Goal: Information Seeking & Learning: Learn about a topic

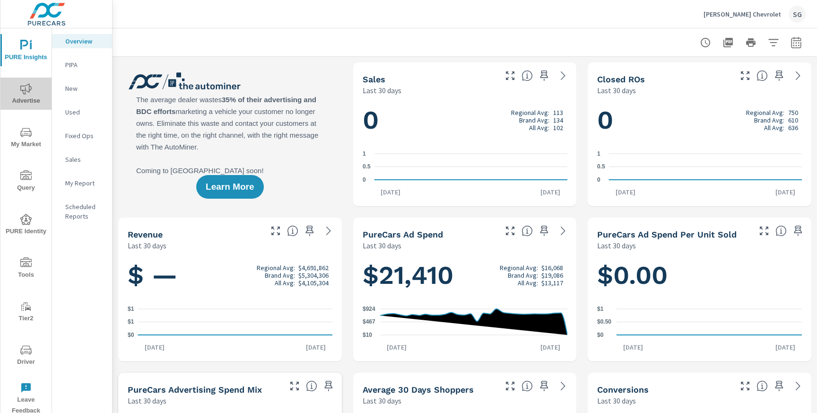
click at [28, 102] on span "Advertise" at bounding box center [25, 94] width 45 height 23
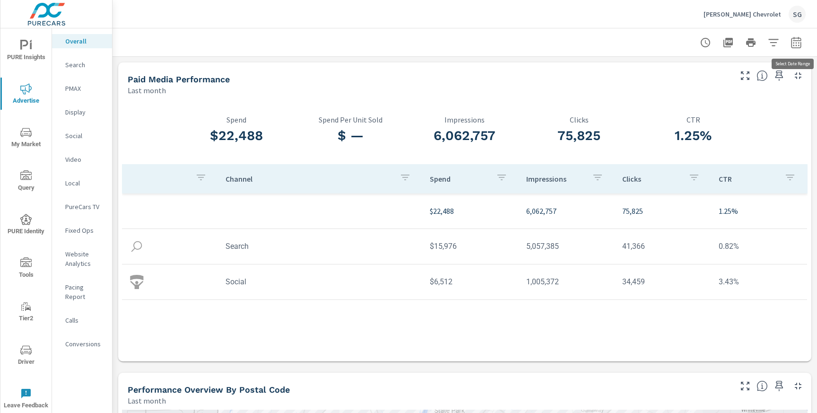
click at [794, 44] on icon "button" at bounding box center [795, 42] width 11 height 11
select select "Last month"
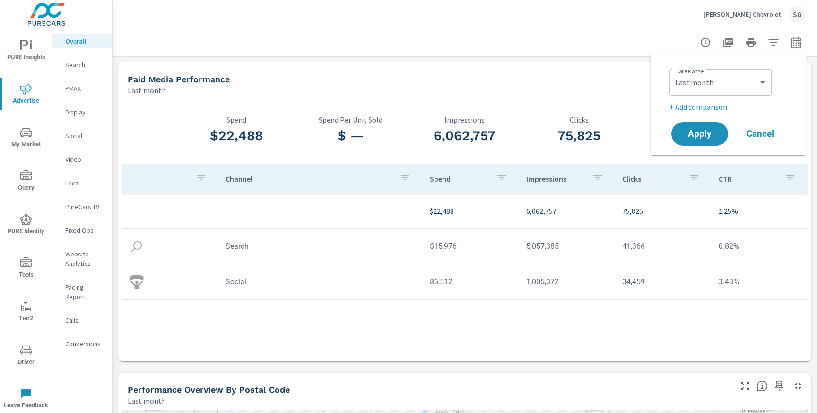
click at [713, 107] on p "+ Add comparison" at bounding box center [729, 106] width 121 height 11
select select "Previous period"
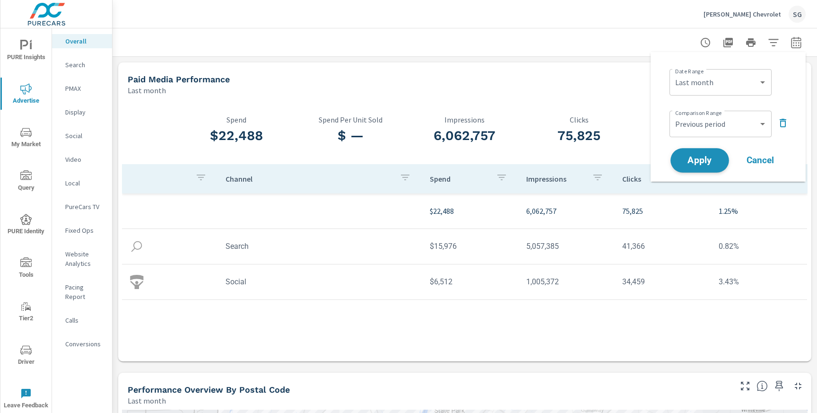
click at [694, 158] on span "Apply" at bounding box center [699, 160] width 39 height 9
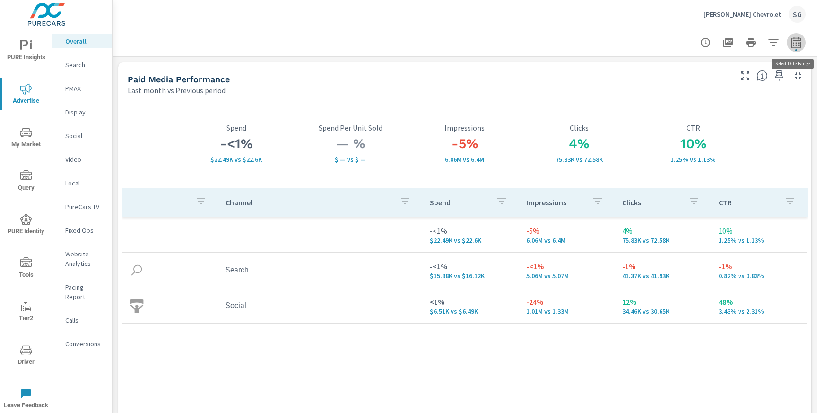
click at [798, 43] on icon "button" at bounding box center [795, 42] width 11 height 11
select select "Last month"
select select "Previous period"
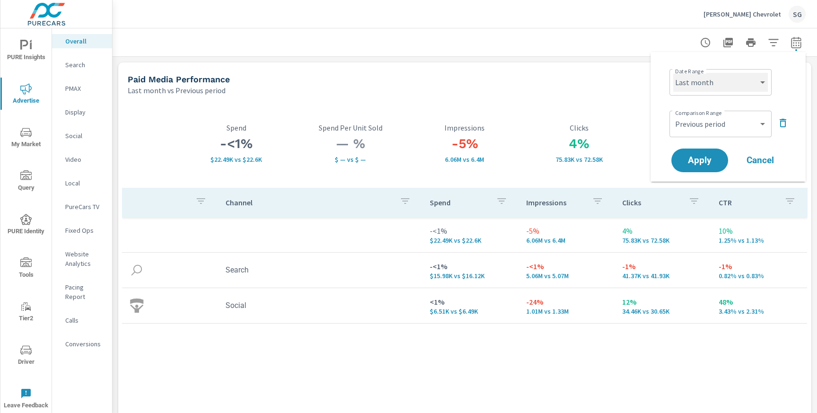
click at [729, 87] on select "Custom Yesterday Last week Last 7 days Last 14 days Last 30 days Last 45 days L…" at bounding box center [720, 82] width 95 height 19
click at [673, 73] on select "Custom Yesterday Last week Last 7 days Last 14 days Last 30 days Last 45 days L…" at bounding box center [720, 82] width 95 height 19
select select "Last 30 days"
click at [697, 156] on span "Apply" at bounding box center [699, 160] width 39 height 9
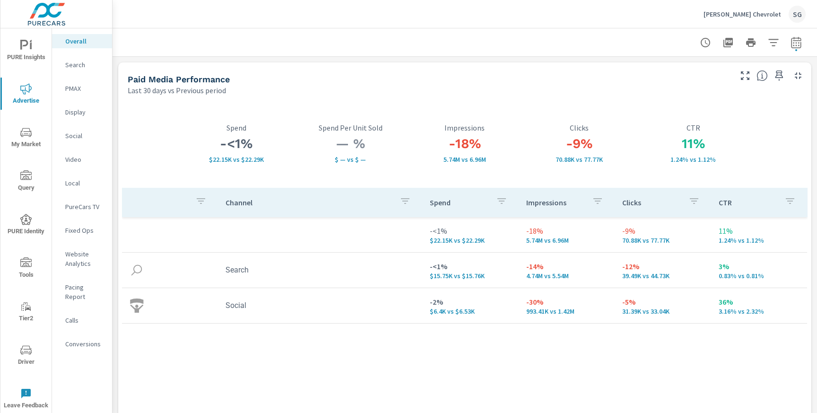
click at [79, 69] on p "Search" at bounding box center [84, 64] width 39 height 9
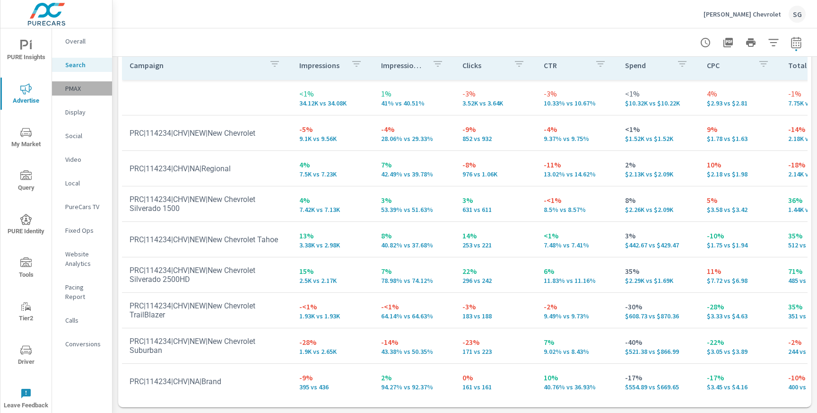
click at [73, 88] on p "PMAX" at bounding box center [84, 88] width 39 height 9
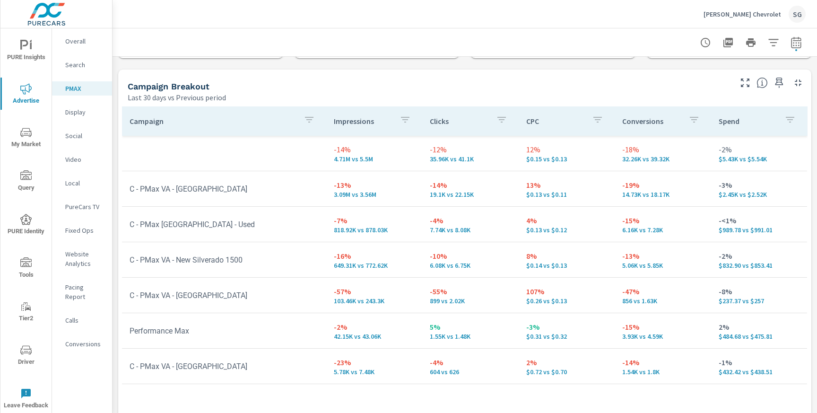
scroll to position [95, 0]
click at [798, 46] on icon "button" at bounding box center [795, 42] width 11 height 11
select select "Last 30 days"
select select "Previous period"
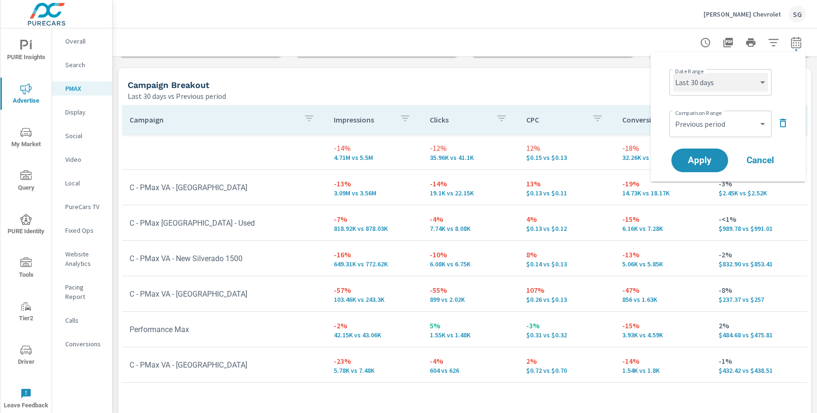
click at [727, 90] on select "Custom Yesterday Last week Last 7 days Last 14 days Last 30 days Last 45 days L…" at bounding box center [720, 82] width 95 height 19
click at [673, 73] on select "Custom Yesterday Last week Last 7 days Last 14 days Last 30 days Last 45 days L…" at bounding box center [720, 82] width 95 height 19
select select "Last month"
click at [702, 161] on span "Apply" at bounding box center [699, 160] width 39 height 9
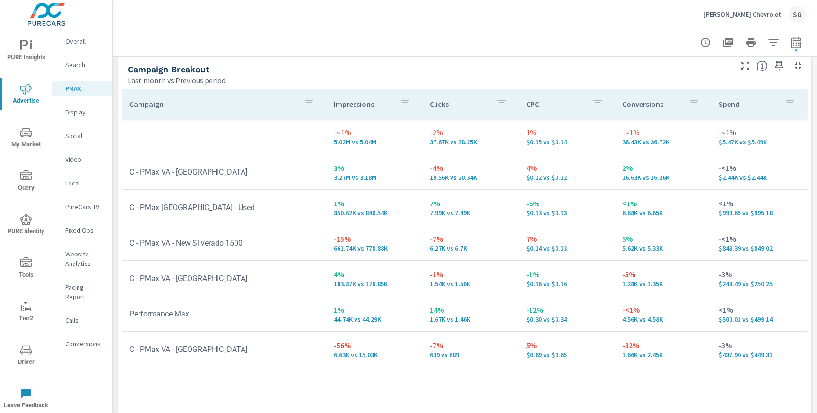
scroll to position [112, 0]
click at [74, 132] on p "Social" at bounding box center [84, 135] width 39 height 9
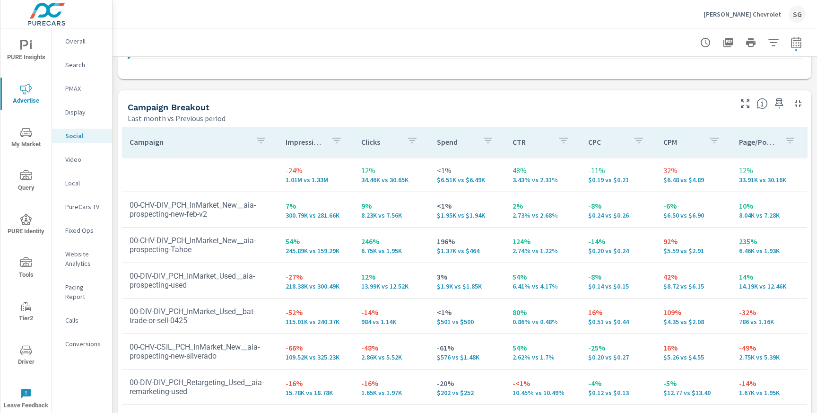
scroll to position [453, 0]
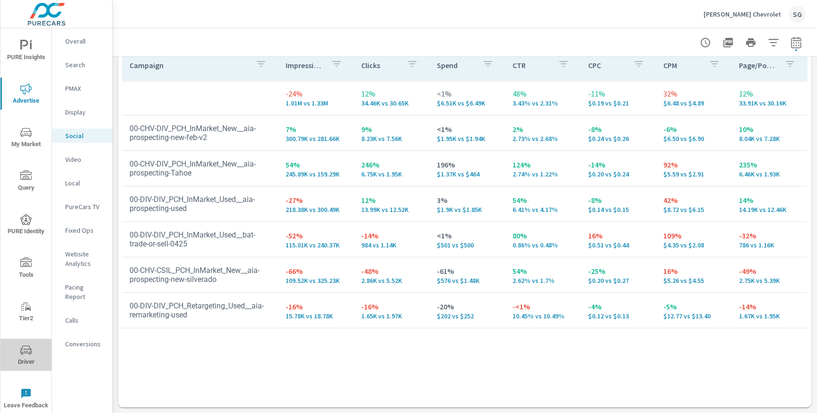
click at [36, 351] on span "Driver" at bounding box center [25, 355] width 45 height 23
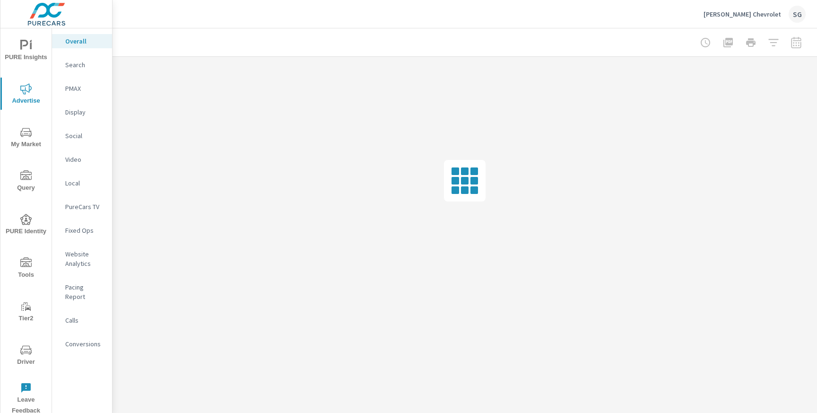
click at [73, 315] on p "Calls" at bounding box center [84, 319] width 39 height 9
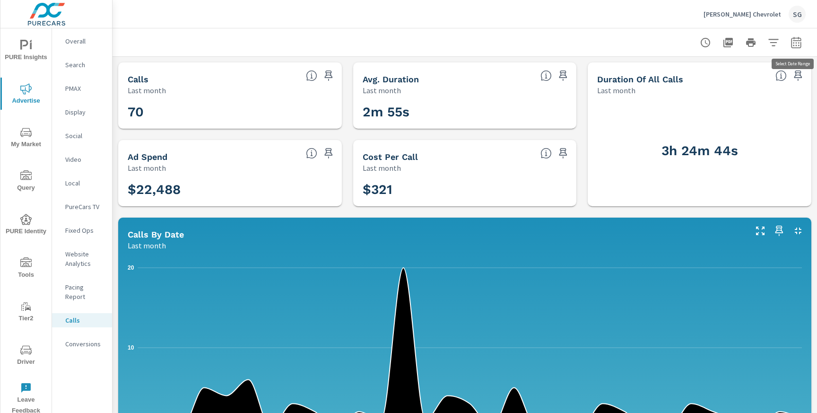
click at [801, 45] on icon "button" at bounding box center [796, 41] width 10 height 11
select select "Last month"
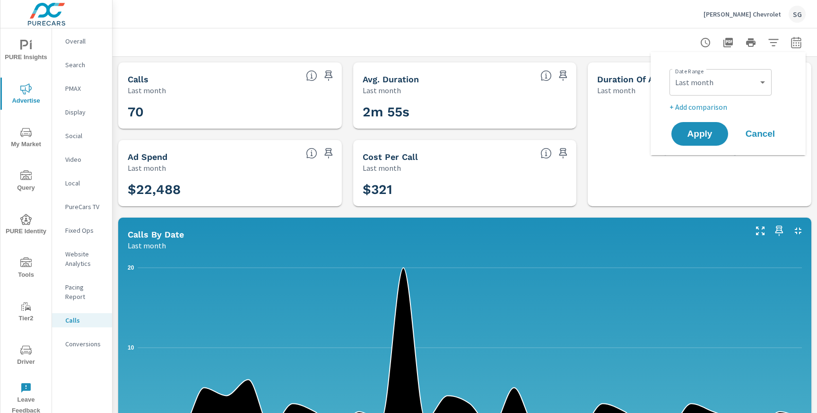
click at [707, 109] on p "+ Add comparison" at bounding box center [729, 106] width 121 height 11
select select "Previous period"
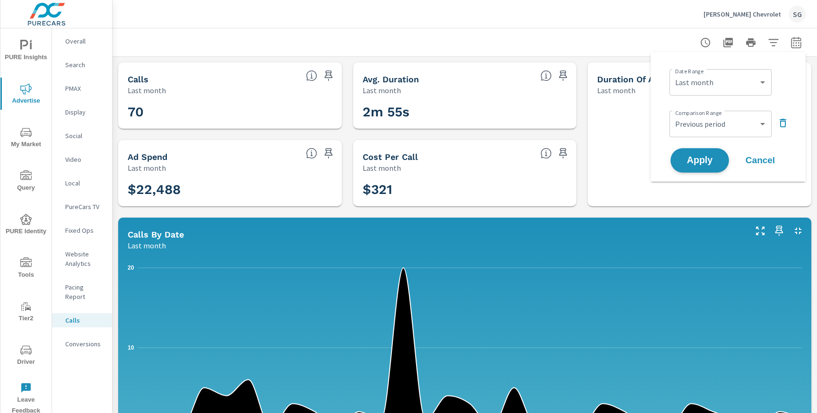
click at [698, 156] on span "Apply" at bounding box center [699, 160] width 39 height 9
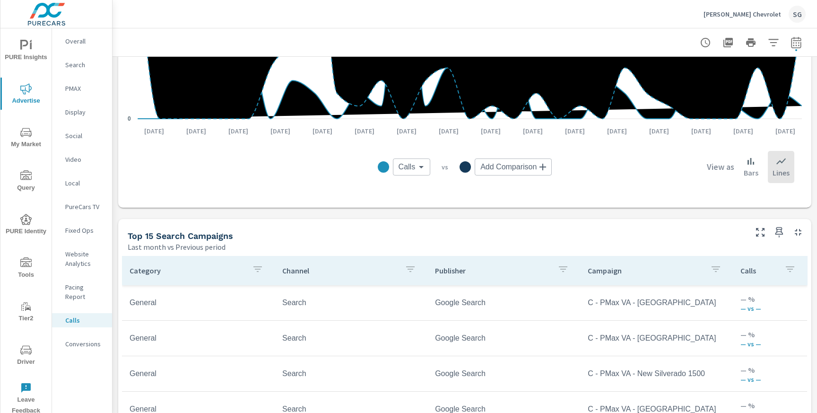
scroll to position [455, 0]
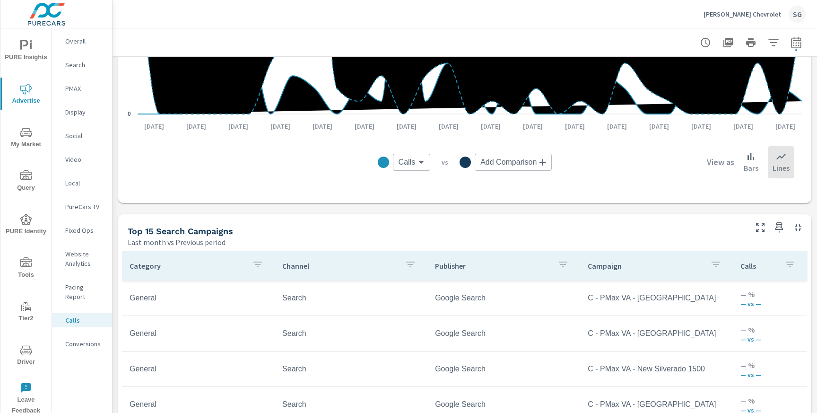
click at [93, 341] on div "Conversions" at bounding box center [82, 343] width 60 height 14
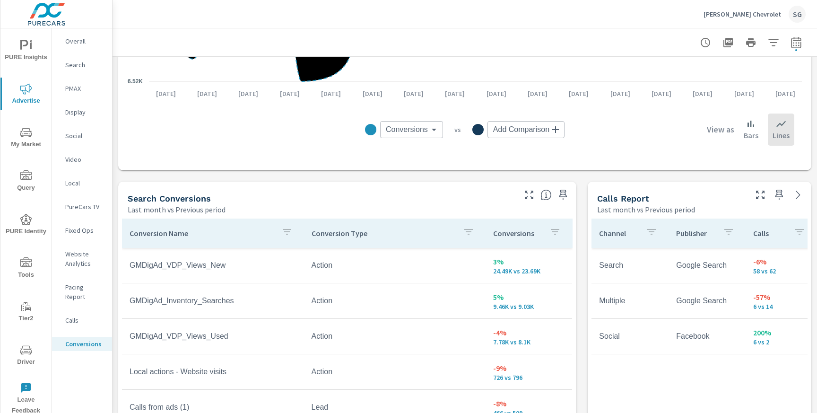
scroll to position [402, 0]
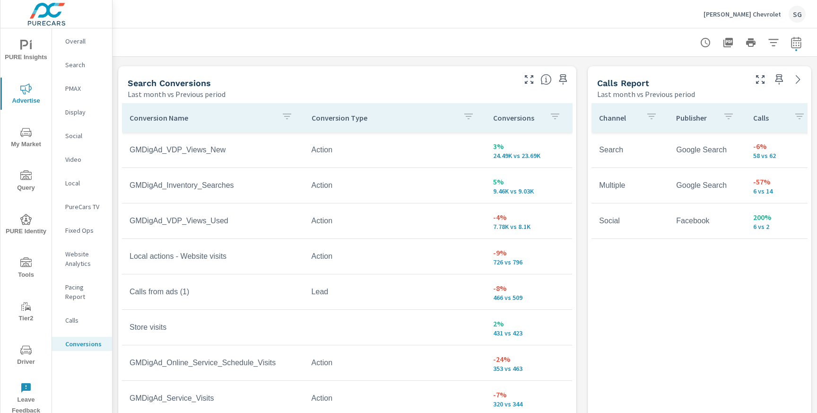
scroll to position [509, 0]
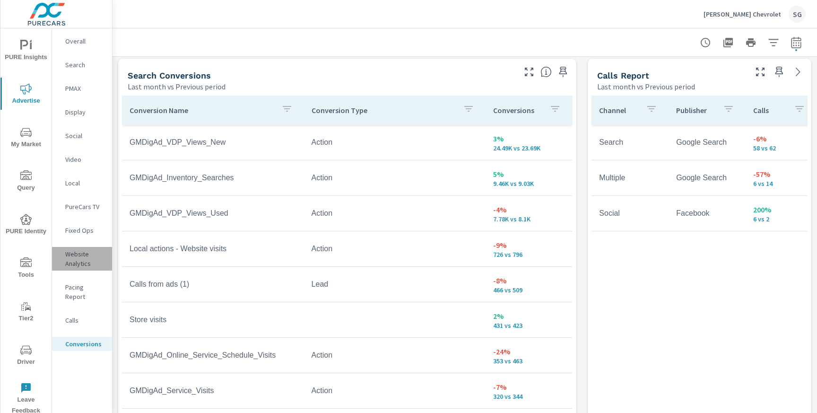
click at [75, 257] on p "Website Analytics" at bounding box center [84, 258] width 39 height 19
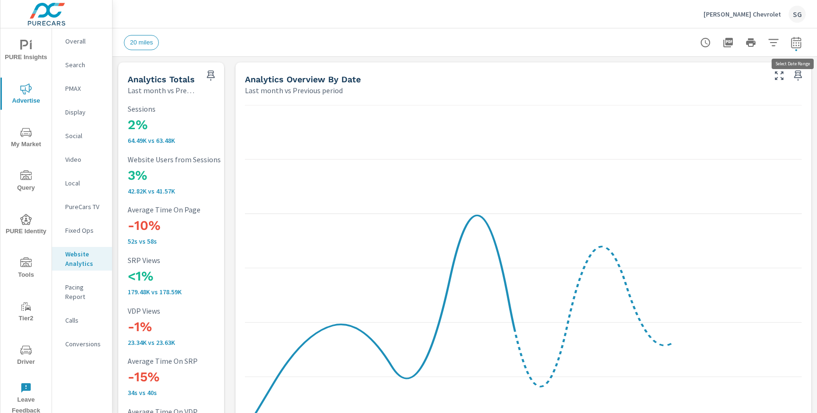
click at [796, 42] on icon "button" at bounding box center [795, 42] width 11 height 11
select select "Last month"
select select "Previous period"
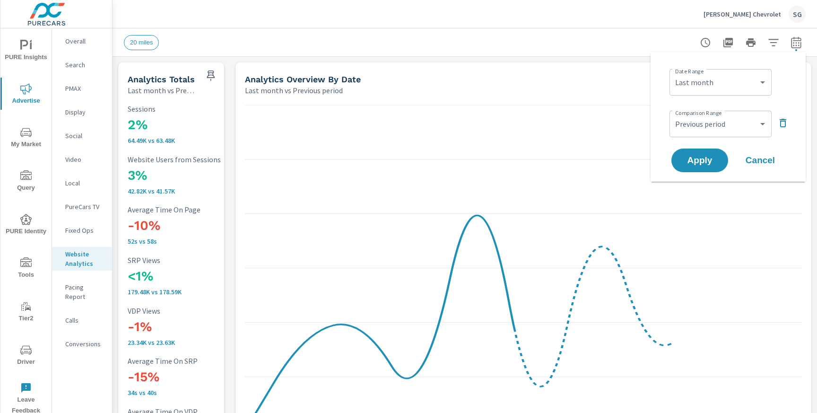
scroll to position [0, 0]
click at [776, 43] on icon "button" at bounding box center [772, 42] width 11 height 11
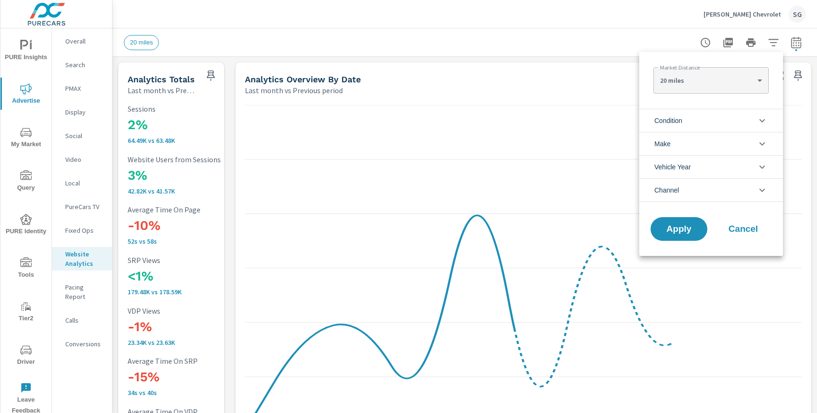
click at [711, 122] on li "Condition" at bounding box center [711, 120] width 144 height 23
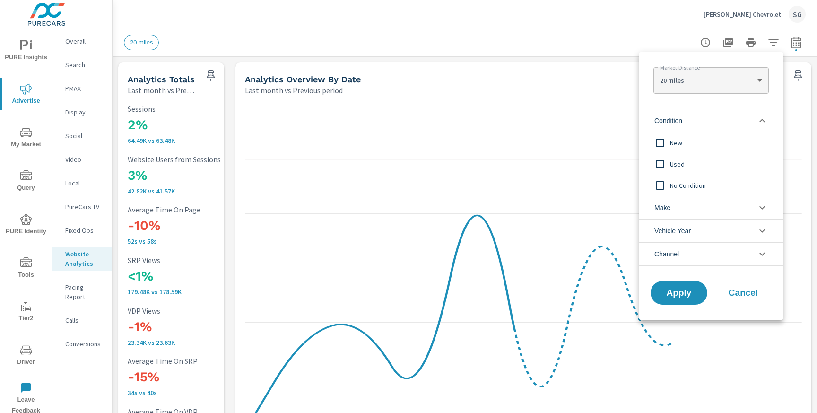
click at [690, 143] on span "New" at bounding box center [721, 142] width 103 height 11
click at [663, 289] on span "Apply" at bounding box center [678, 292] width 39 height 9
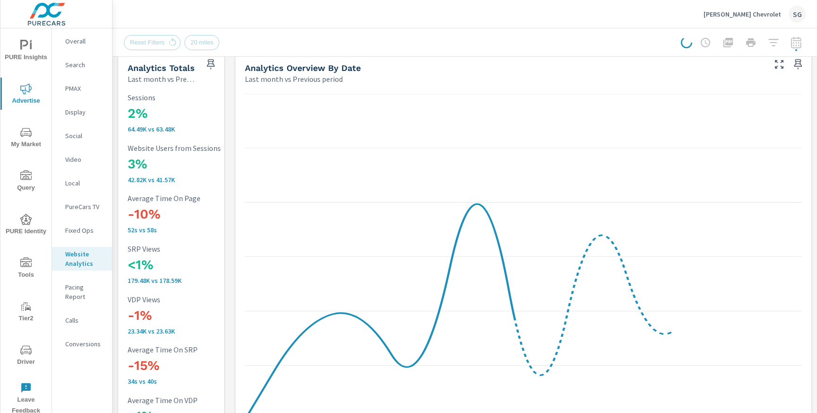
scroll to position [0, 0]
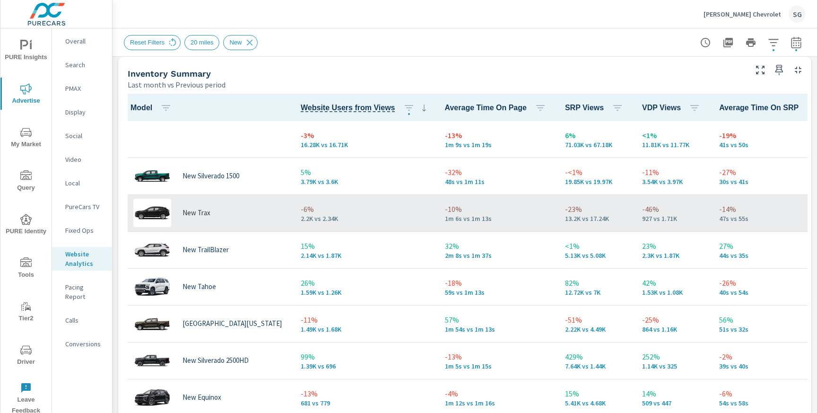
scroll to position [412, 0]
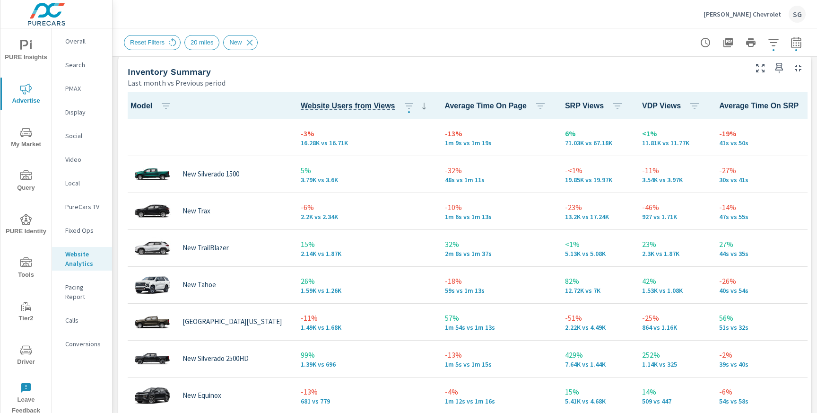
click at [418, 108] on icon at bounding box center [423, 105] width 11 height 11
click at [403, 106] on icon "button" at bounding box center [408, 105] width 11 height 11
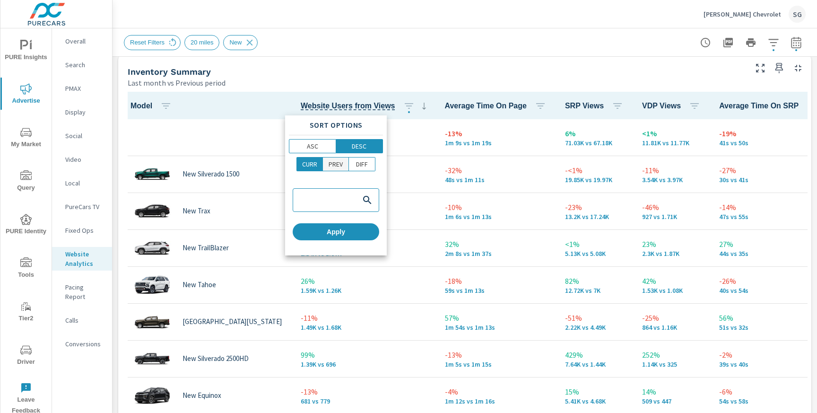
click at [338, 162] on p "PREV" at bounding box center [335, 163] width 14 height 9
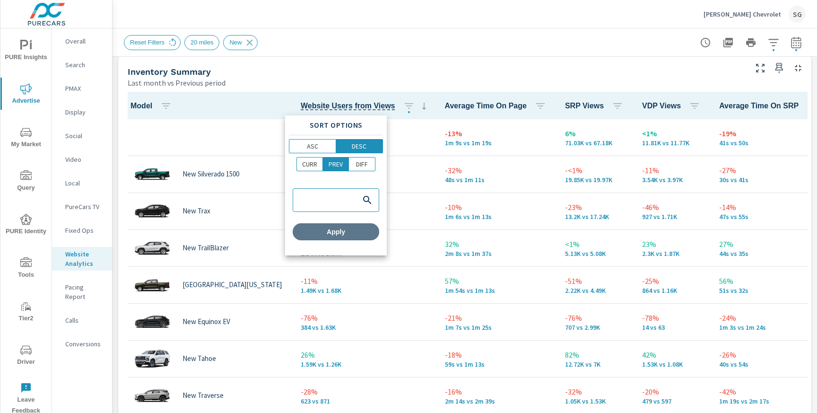
click at [322, 237] on button "Apply" at bounding box center [336, 231] width 86 height 17
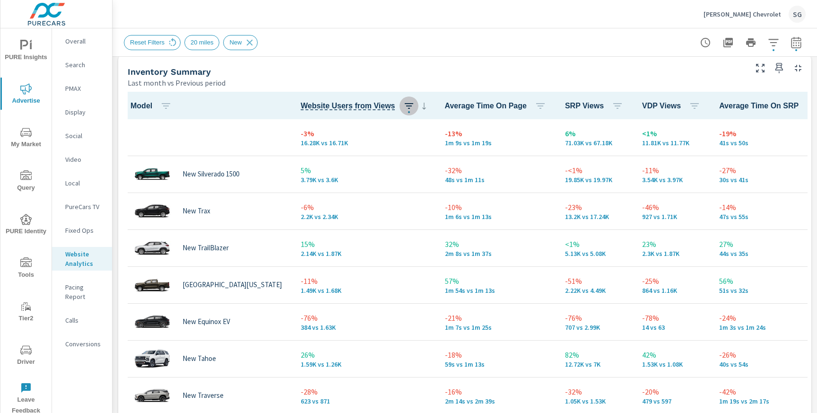
click at [405, 108] on icon "button" at bounding box center [409, 106] width 9 height 6
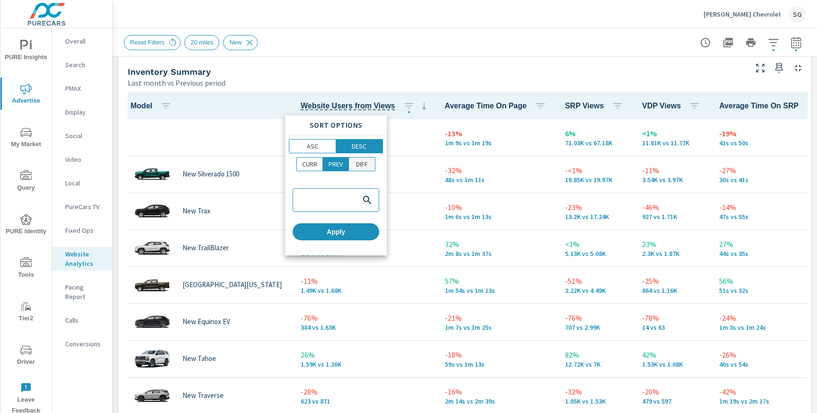
click at [369, 162] on span "DIFF" at bounding box center [362, 163] width 20 height 9
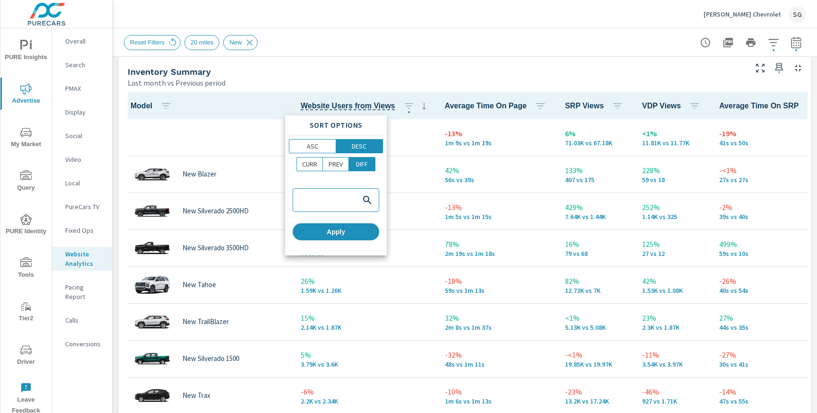
click at [332, 240] on div "Sort Options ASC DESC CURR PREV DIFF Apply" at bounding box center [336, 185] width 102 height 140
click at [331, 234] on span "Apply" at bounding box center [335, 231] width 79 height 9
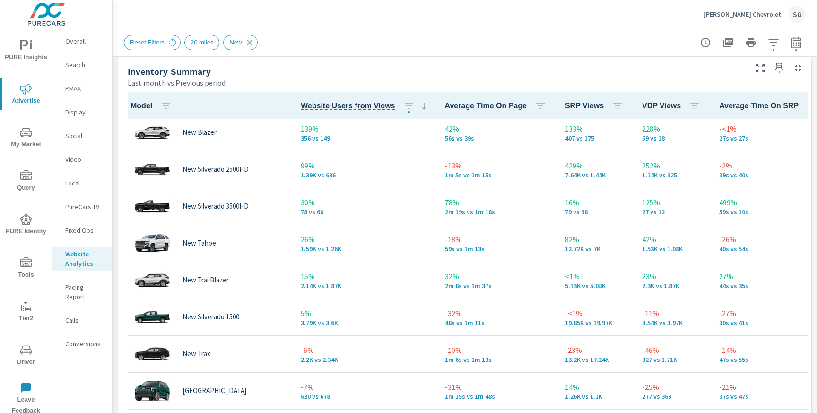
scroll to position [119, 0]
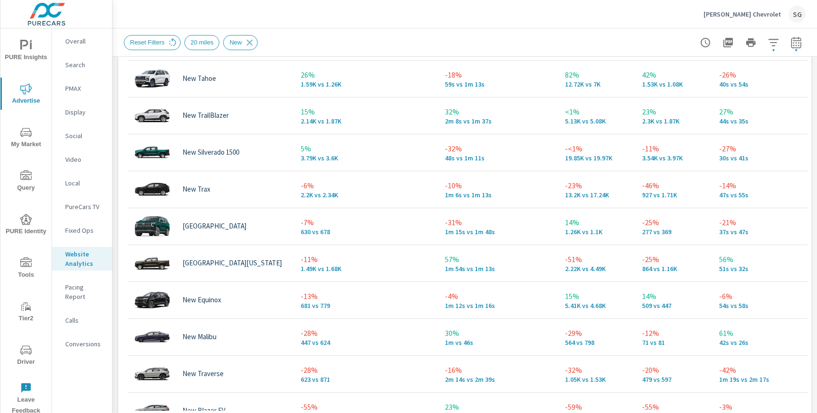
scroll to position [21, 0]
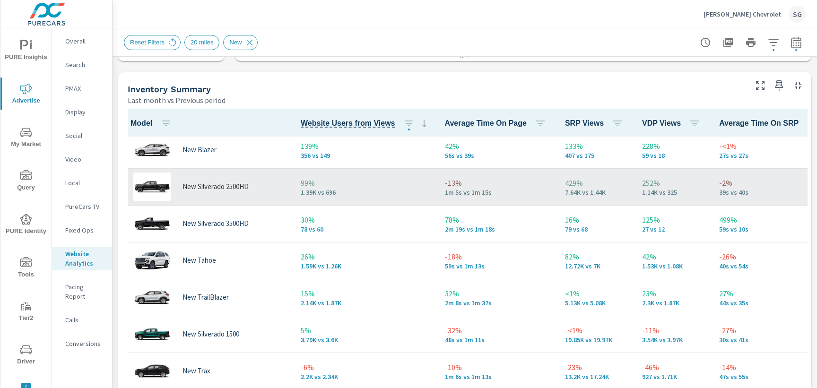
scroll to position [119, 0]
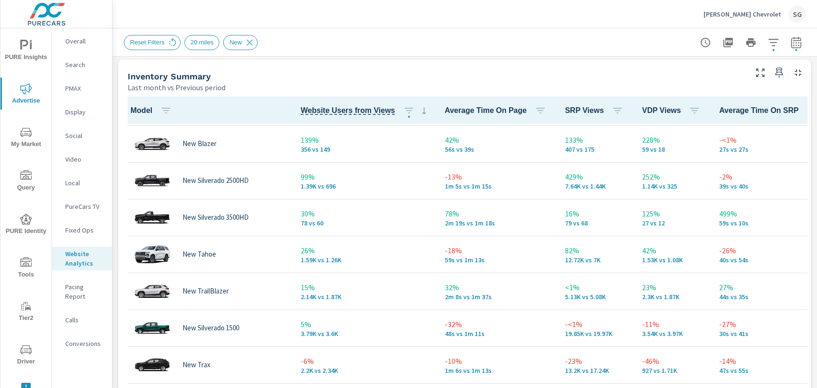
scroll to position [37, 0]
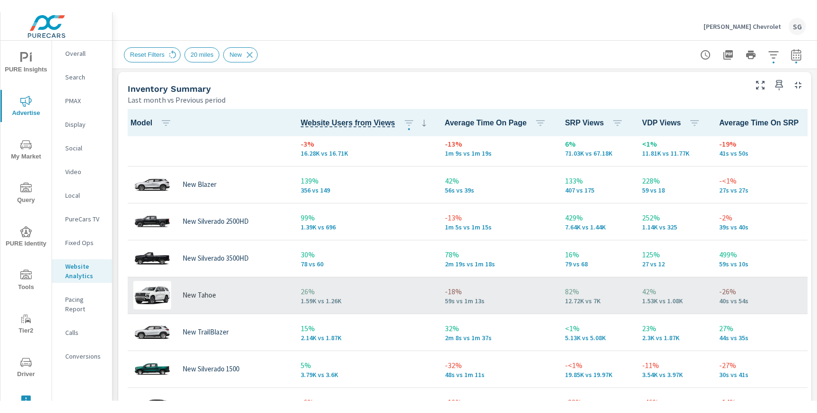
scroll to position [9, 0]
